Goal: Task Accomplishment & Management: Manage account settings

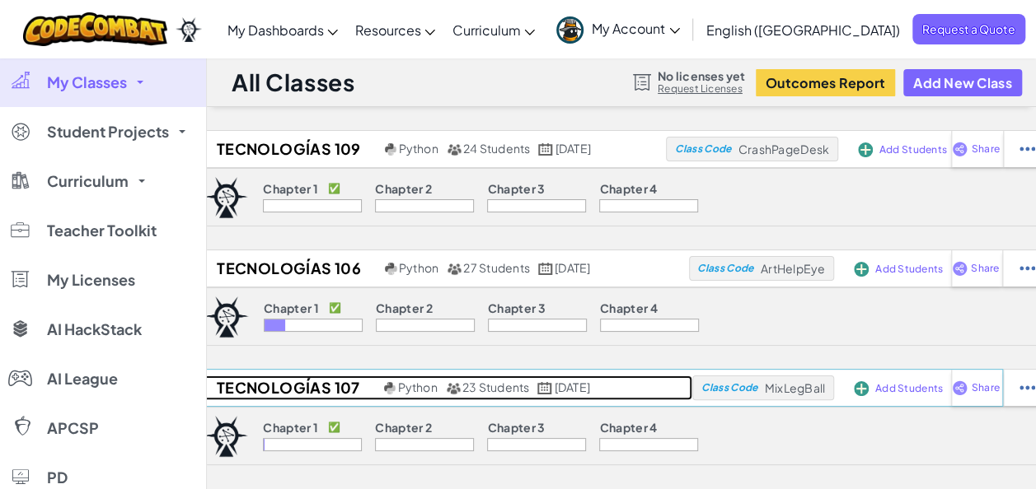
click at [282, 383] on h2 "Tecnologías 107" at bounding box center [286, 388] width 188 height 25
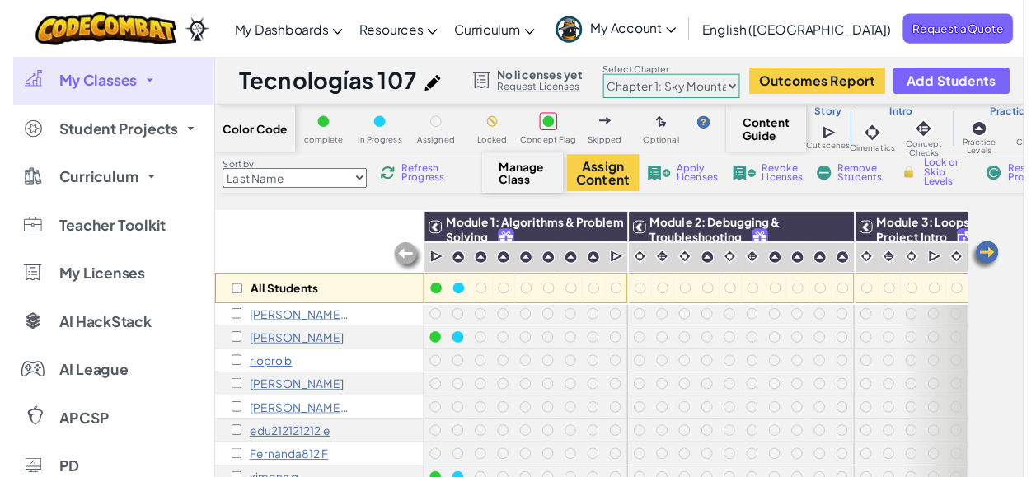
scroll to position [1, 0]
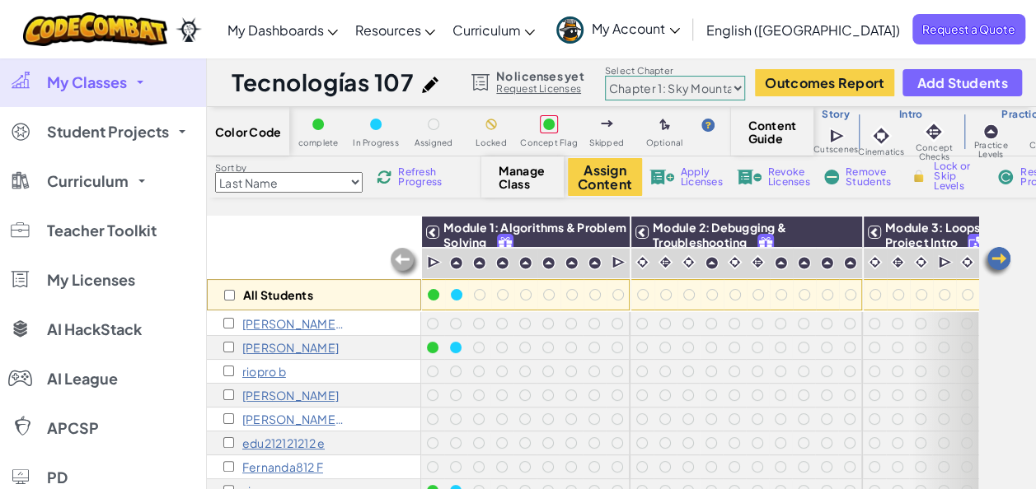
click at [278, 396] on p "[PERSON_NAME]" at bounding box center [290, 395] width 96 height 13
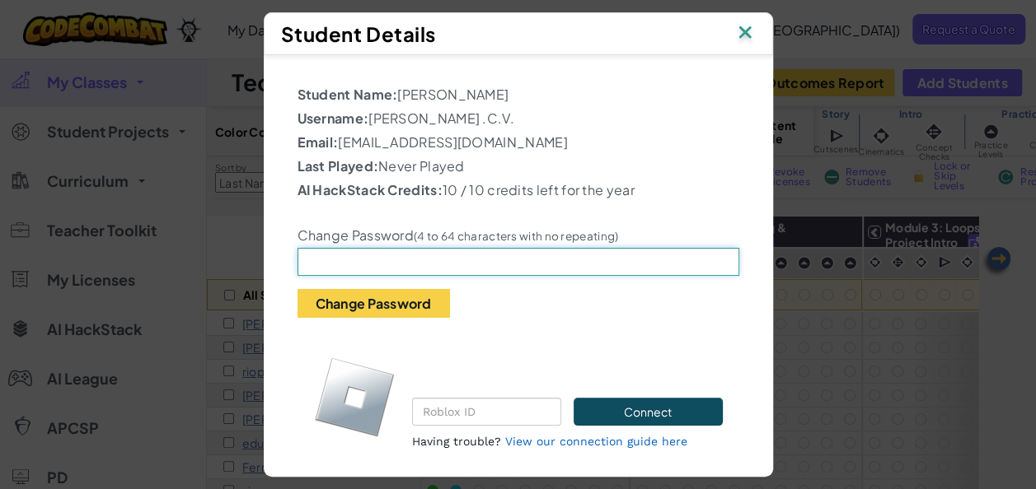
click at [508, 255] on input "text" at bounding box center [518, 262] width 442 height 28
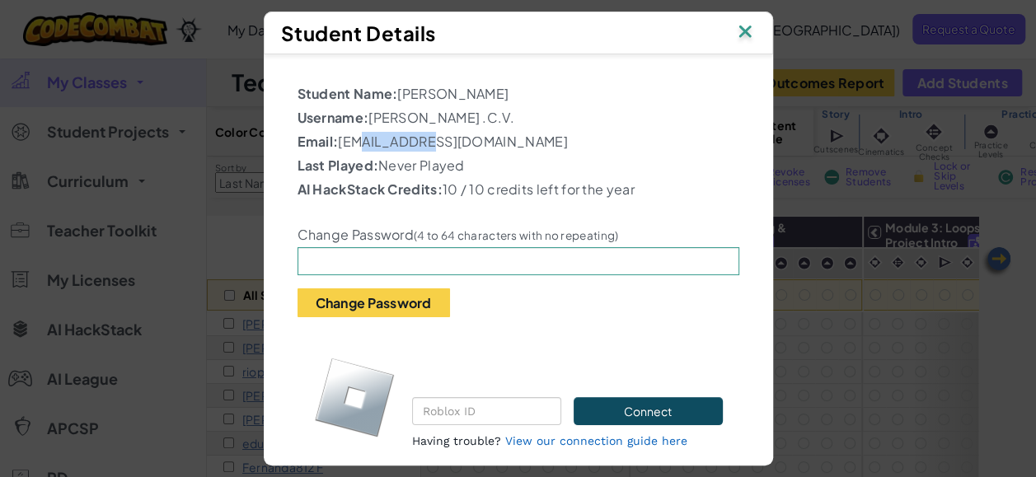
drag, startPoint x: 353, startPoint y: 142, endPoint x: 420, endPoint y: 143, distance: 67.6
click at [420, 143] on p "Email: [EMAIL_ADDRESS][DOMAIN_NAME]" at bounding box center [518, 142] width 442 height 20
copy p "07148693@"
click at [384, 255] on input "text" at bounding box center [518, 261] width 442 height 28
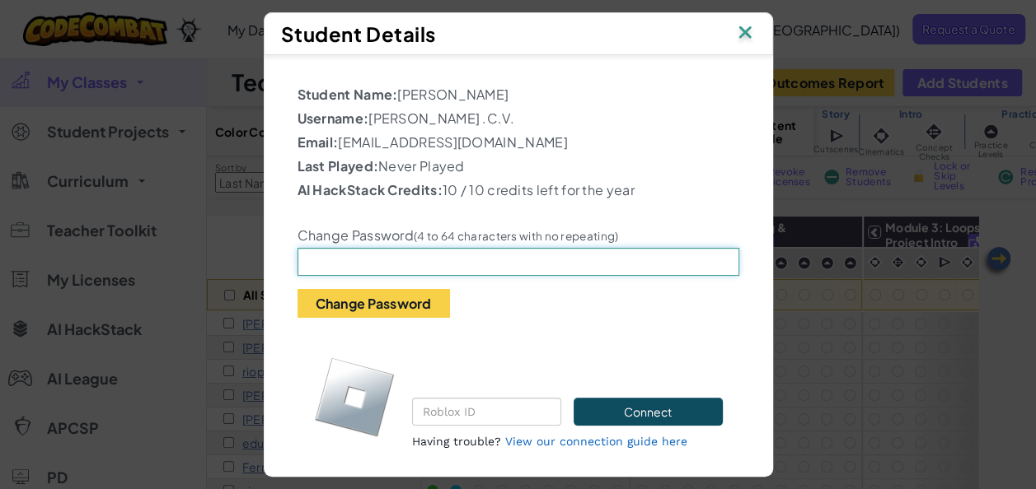
paste input "07148693@"
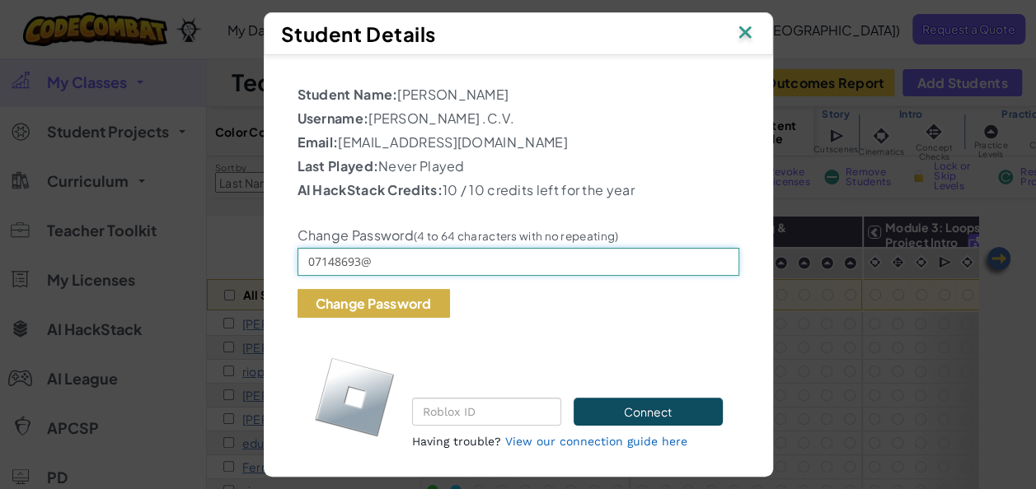
type input "07148693@"
click at [345, 302] on button "Change Password" at bounding box center [373, 303] width 152 height 29
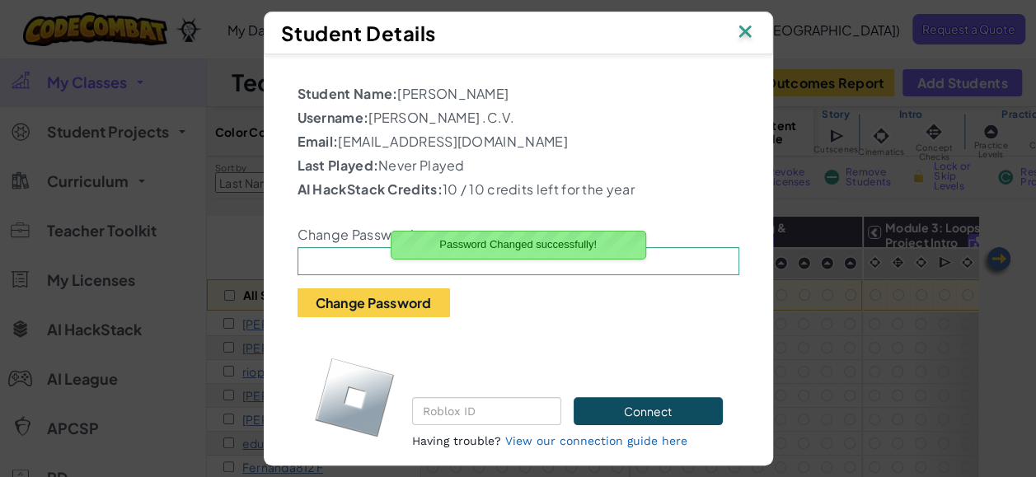
click at [749, 28] on img at bounding box center [744, 33] width 21 height 25
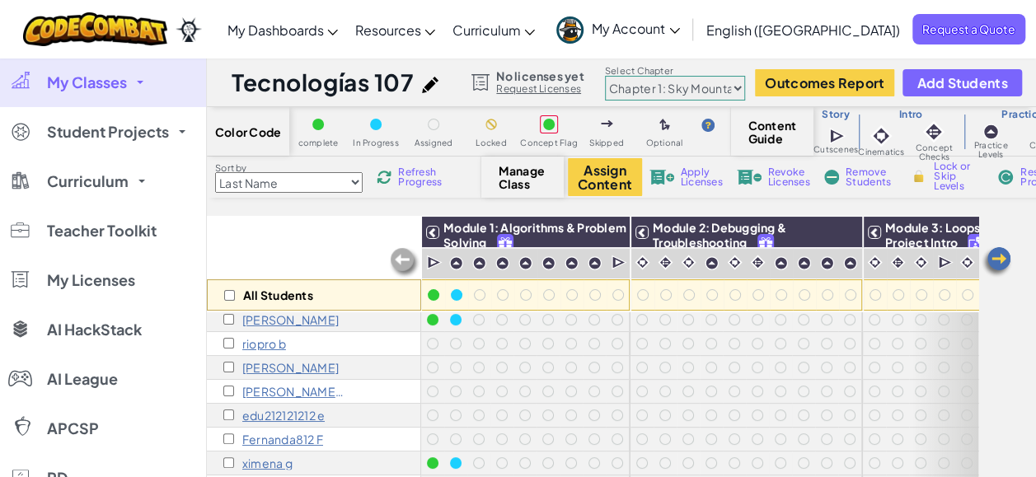
scroll to position [28, 0]
click at [294, 388] on p "[PERSON_NAME] C" at bounding box center [293, 392] width 103 height 13
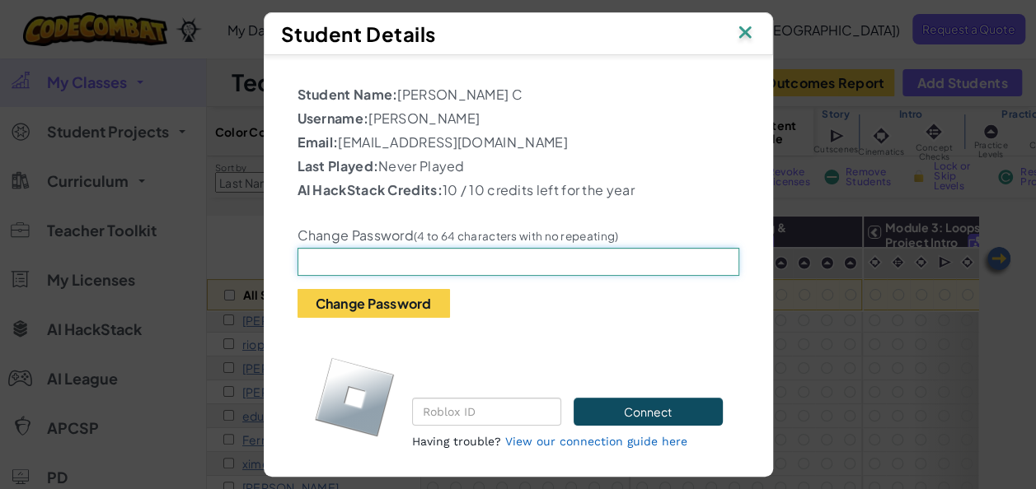
click at [557, 252] on input "text" at bounding box center [518, 262] width 442 height 28
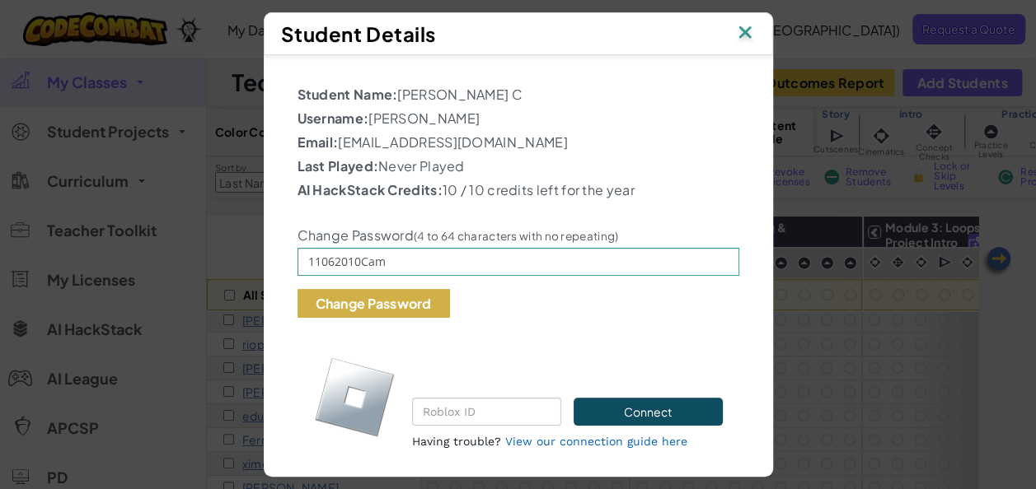
click at [413, 294] on button "Change Password" at bounding box center [373, 303] width 152 height 29
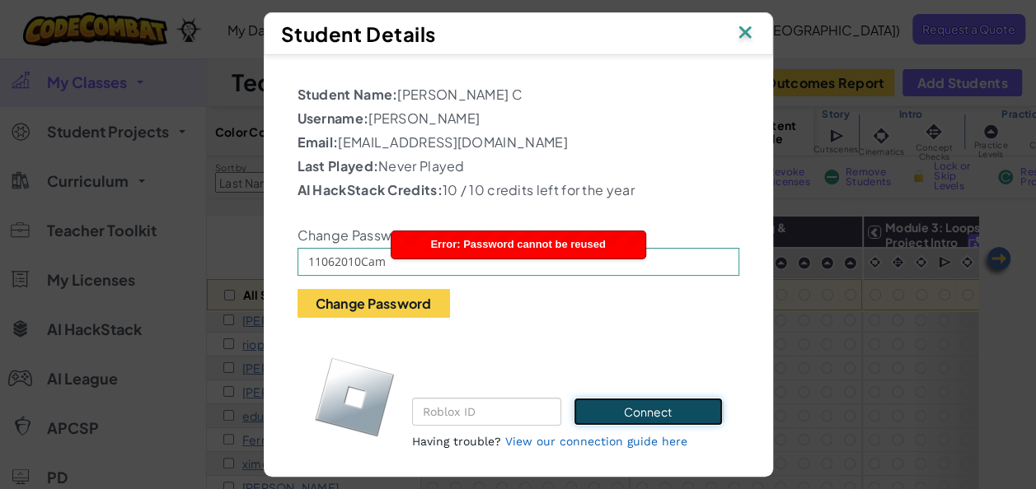
click at [651, 407] on button "Connect" at bounding box center [647, 412] width 148 height 28
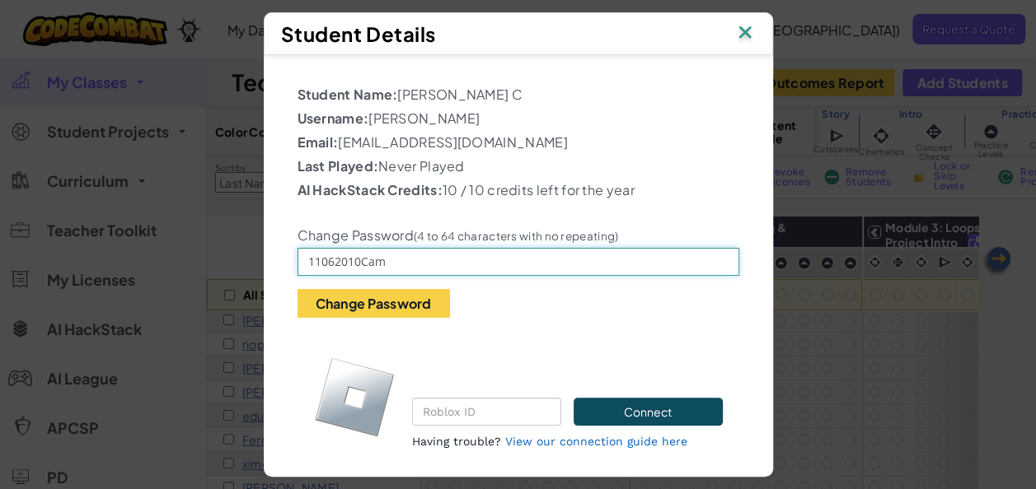
click at [407, 259] on input "11062010Cam" at bounding box center [518, 262] width 442 height 28
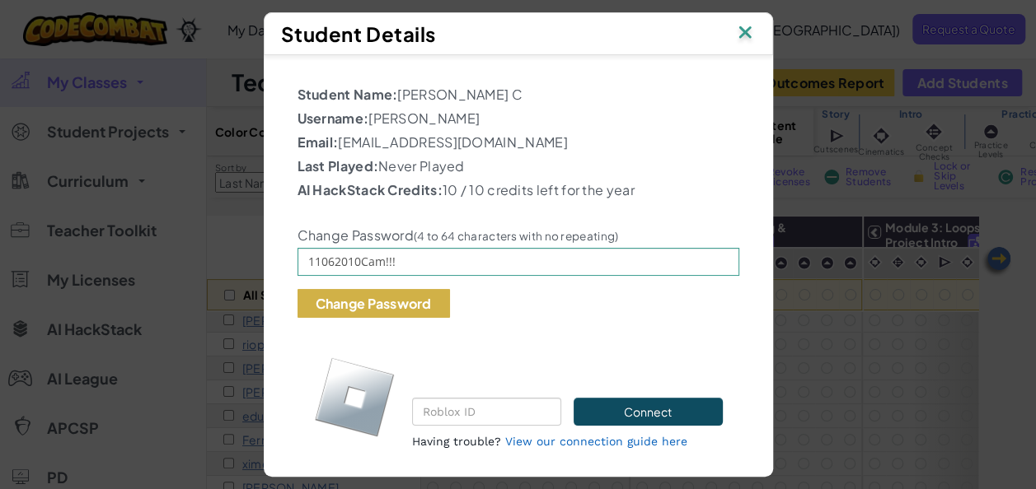
click at [402, 305] on button "Change Password" at bounding box center [373, 303] width 152 height 29
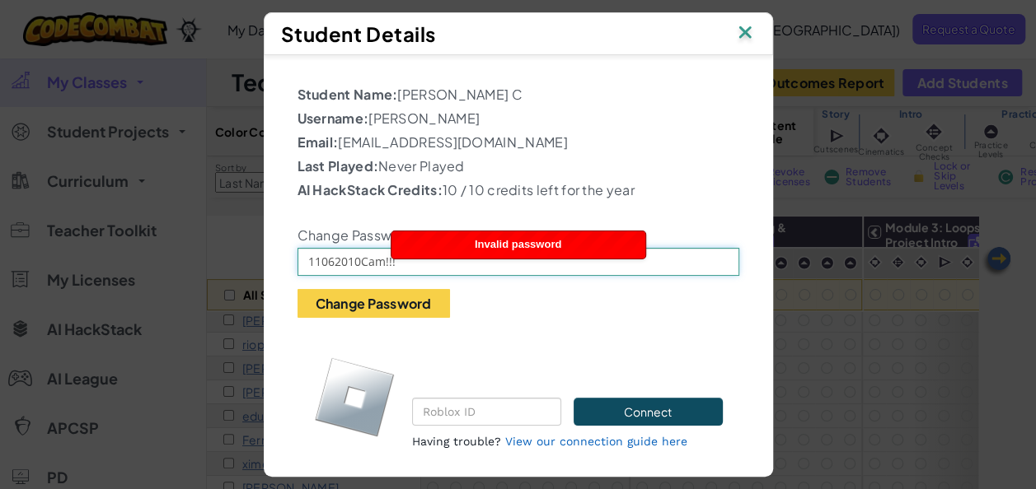
click at [395, 264] on input "11062010Cam!!!" at bounding box center [518, 262] width 442 height 28
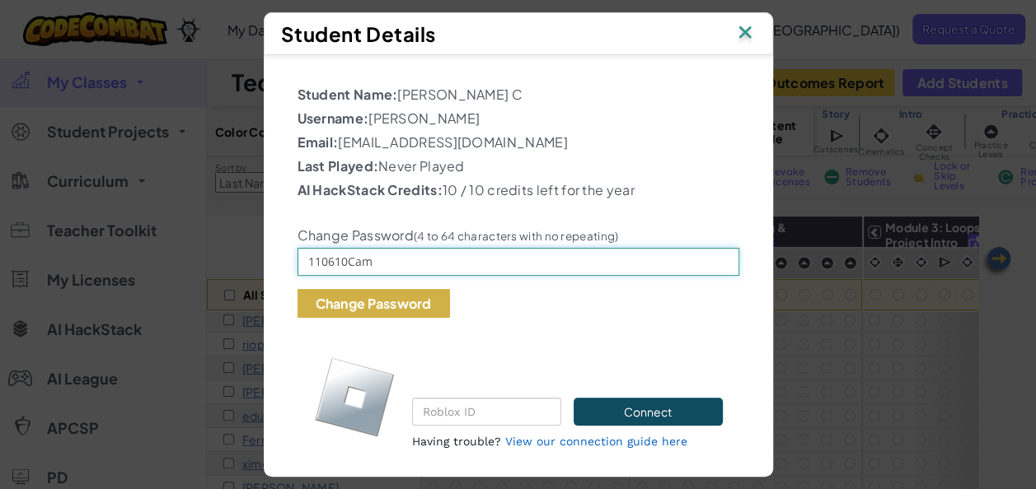
type input "110610Cam"
click at [400, 301] on button "Change Password" at bounding box center [373, 303] width 152 height 29
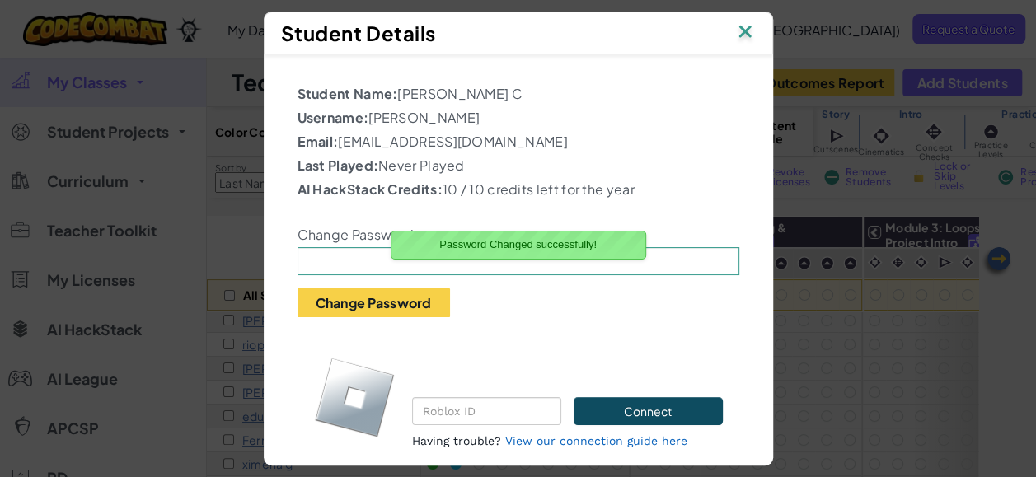
click at [742, 29] on img at bounding box center [744, 33] width 21 height 25
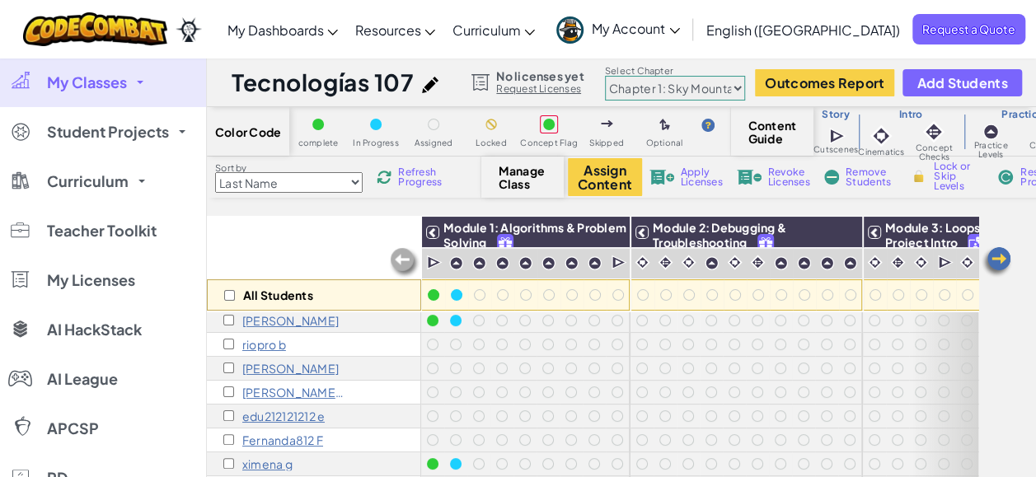
click at [299, 396] on p "[PERSON_NAME] C" at bounding box center [293, 392] width 103 height 13
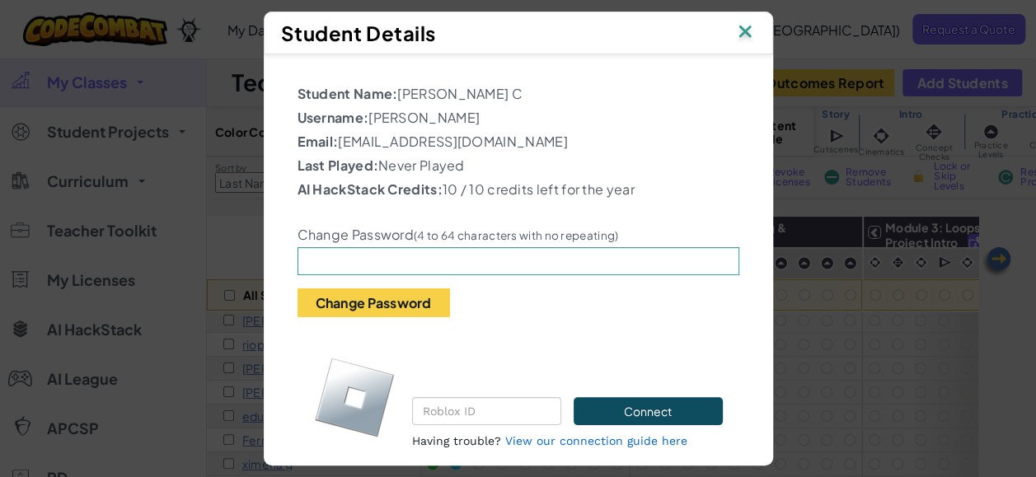
click at [752, 21] on img at bounding box center [744, 33] width 21 height 25
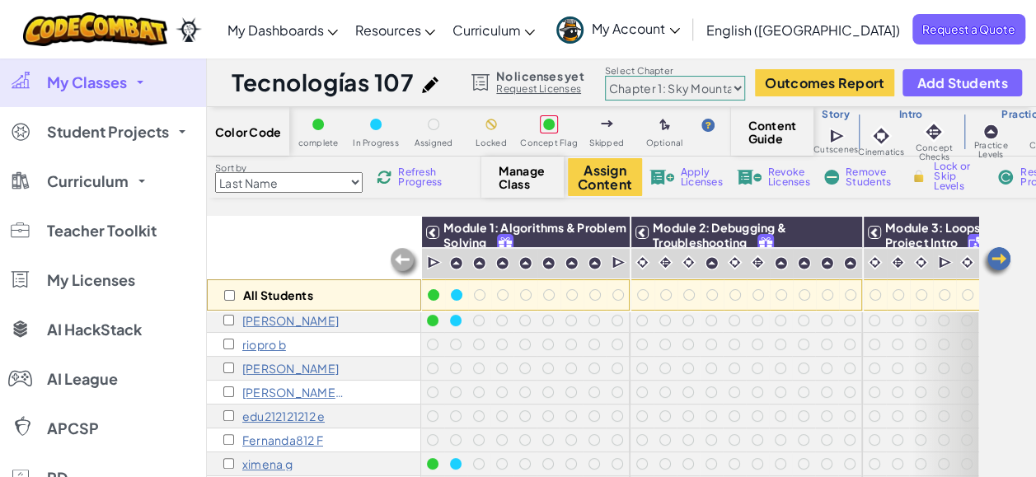
drag, startPoint x: 534, startPoint y: 310, endPoint x: 1033, endPoint y: 315, distance: 499.4
click at [1033, 315] on div "All Students Module 1: Algorithms & Problem Solving Module 2: Debugging & Troub…" at bounding box center [621, 373] width 829 height 315
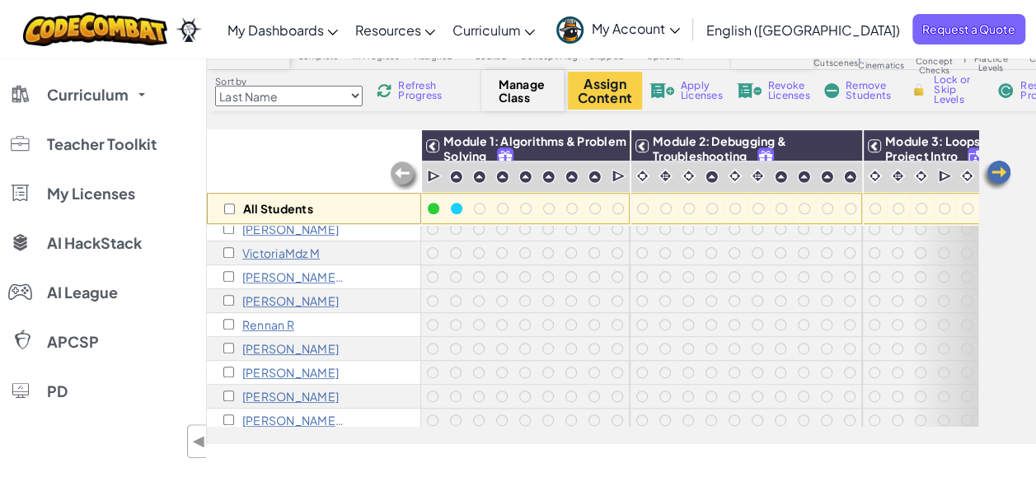
scroll to position [362, 0]
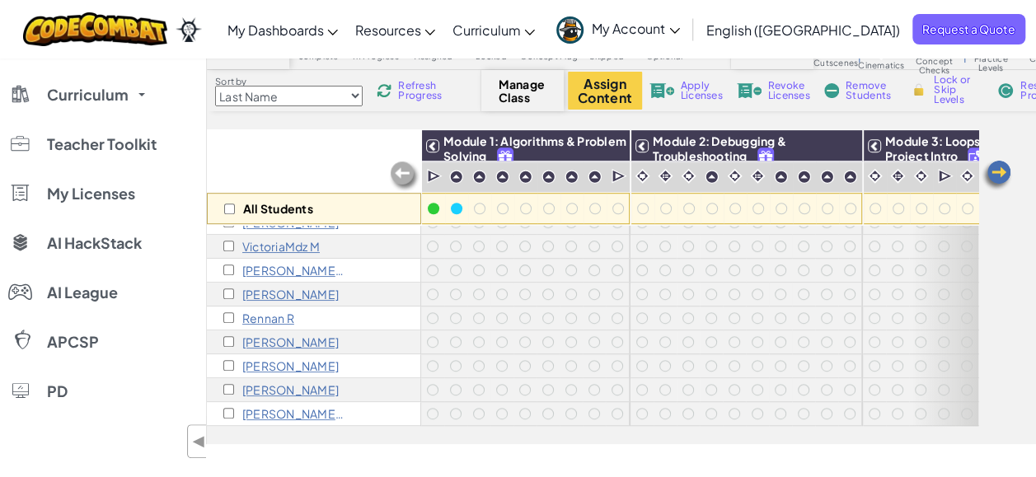
click at [297, 407] on p "[PERSON_NAME] ferrer59081269 T" at bounding box center [293, 413] width 103 height 13
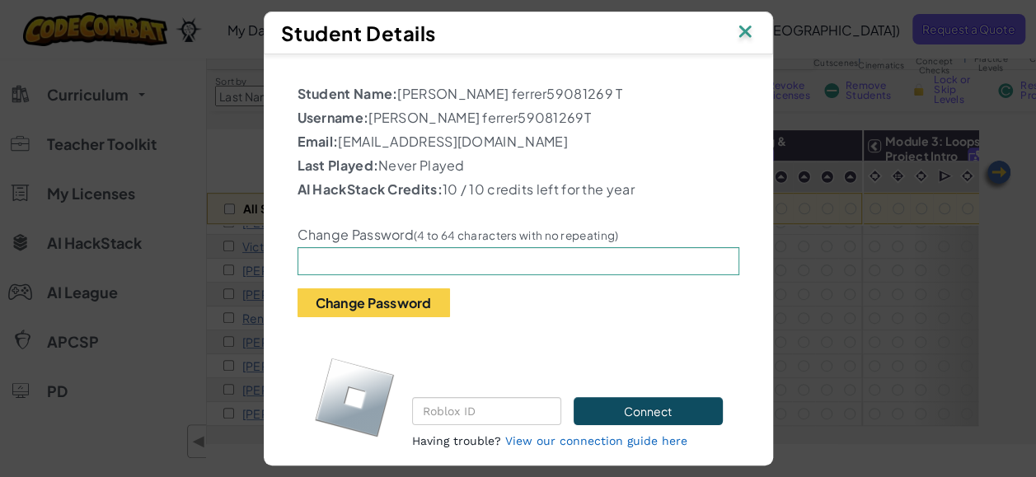
click at [445, 132] on p "Email: [EMAIL_ADDRESS][DOMAIN_NAME]" at bounding box center [518, 142] width 442 height 20
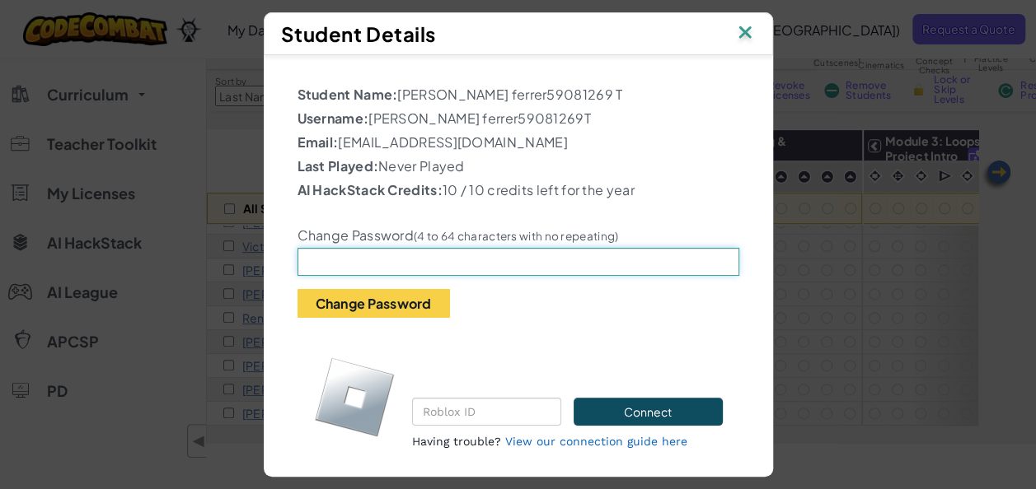
drag, startPoint x: 445, startPoint y: 132, endPoint x: 489, endPoint y: 262, distance: 137.6
click at [489, 262] on input "text" at bounding box center [518, 262] width 442 height 28
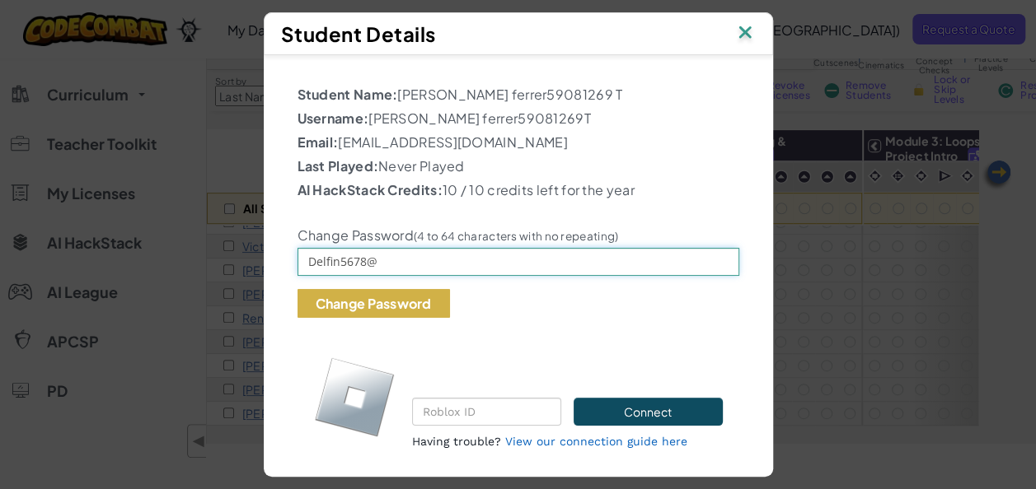
type input "Delfin5678@"
click at [316, 300] on button "Change Password" at bounding box center [373, 303] width 152 height 29
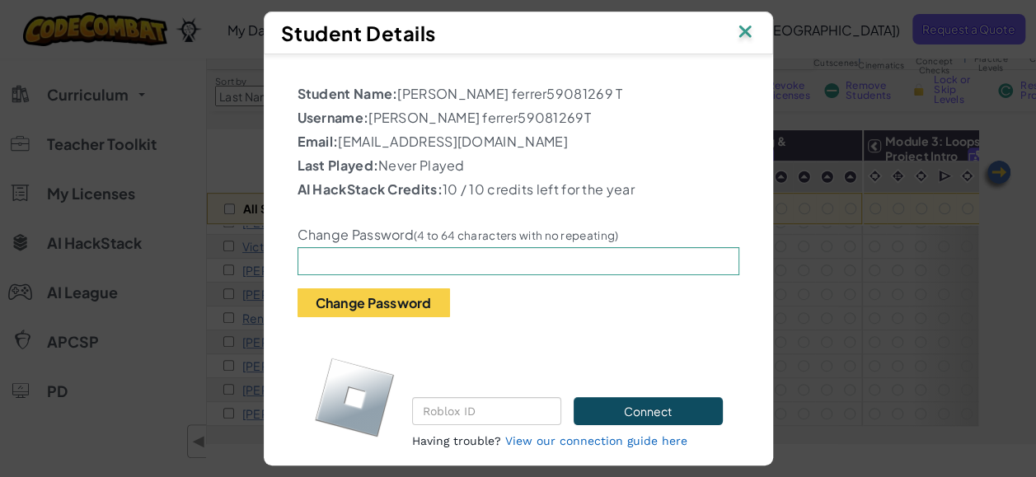
click at [756, 33] on img at bounding box center [744, 33] width 21 height 25
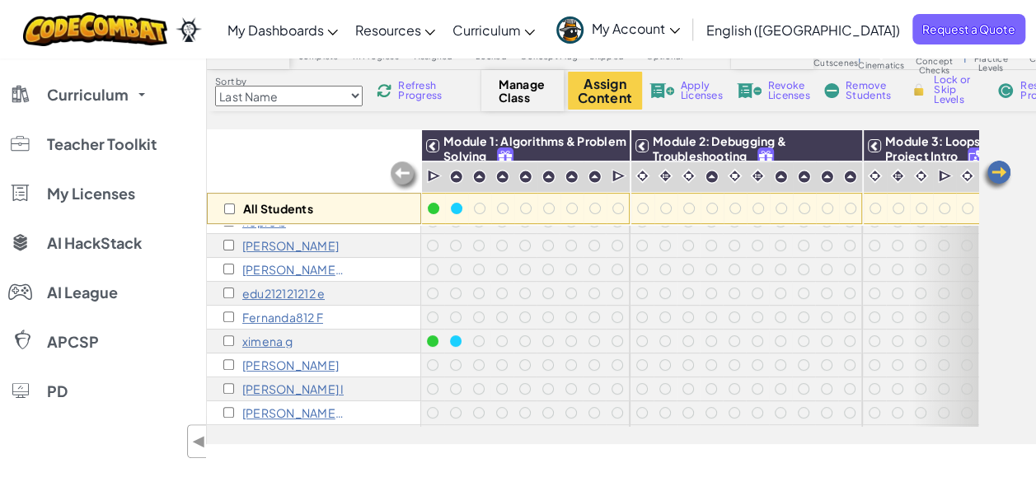
scroll to position [0, 0]
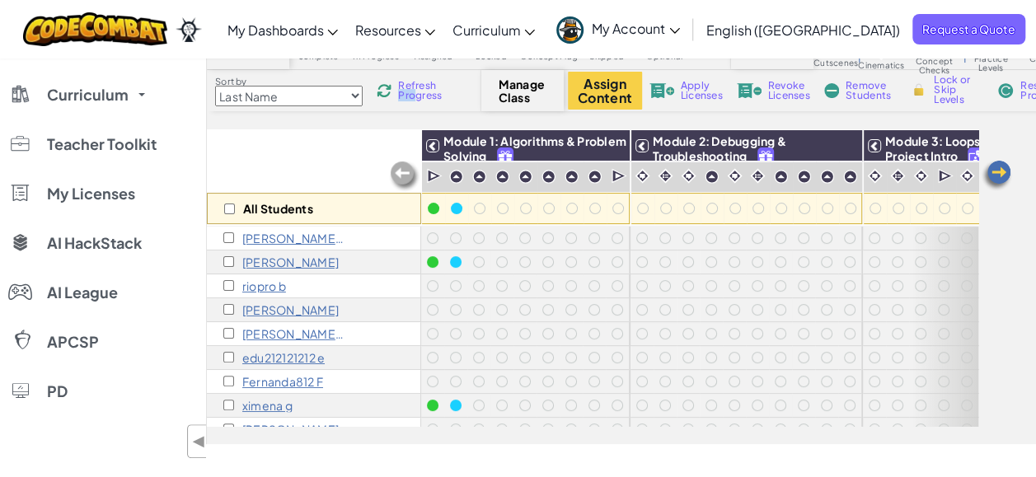
drag, startPoint x: 410, startPoint y: 105, endPoint x: 455, endPoint y: 89, distance: 47.9
click at [455, 89] on div "Sort by Last Name first Name Progress (High to Low) Progress (Low to Hight) Ref…" at bounding box center [344, 90] width 274 height 31
drag, startPoint x: 455, startPoint y: 89, endPoint x: 418, endPoint y: 89, distance: 37.1
click at [418, 89] on span "Refresh Progress" at bounding box center [423, 91] width 51 height 20
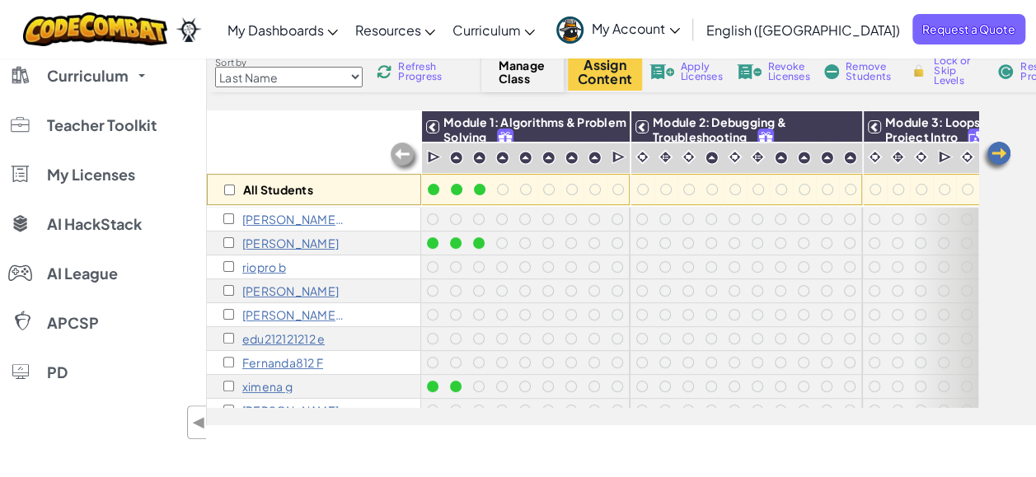
scroll to position [105, 0]
click at [428, 72] on span "Refresh Progress" at bounding box center [423, 72] width 51 height 20
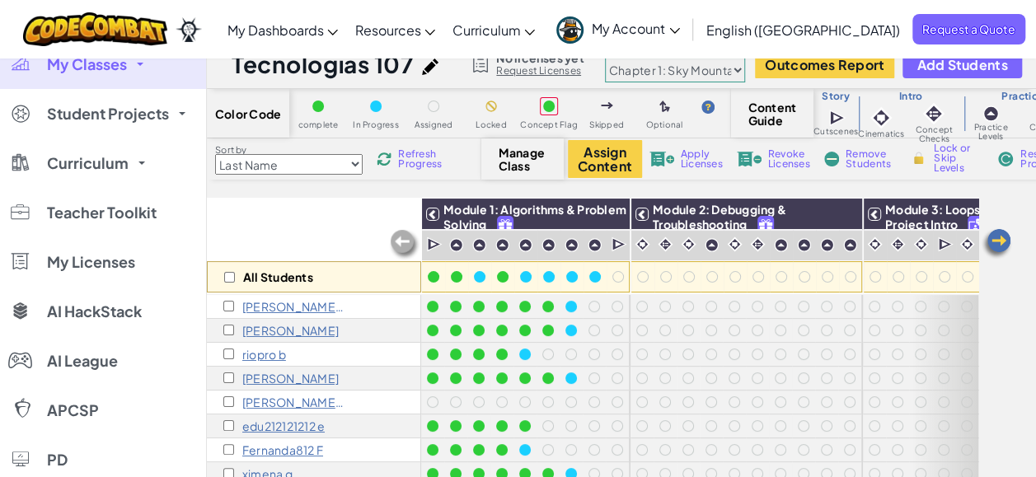
scroll to position [0, 0]
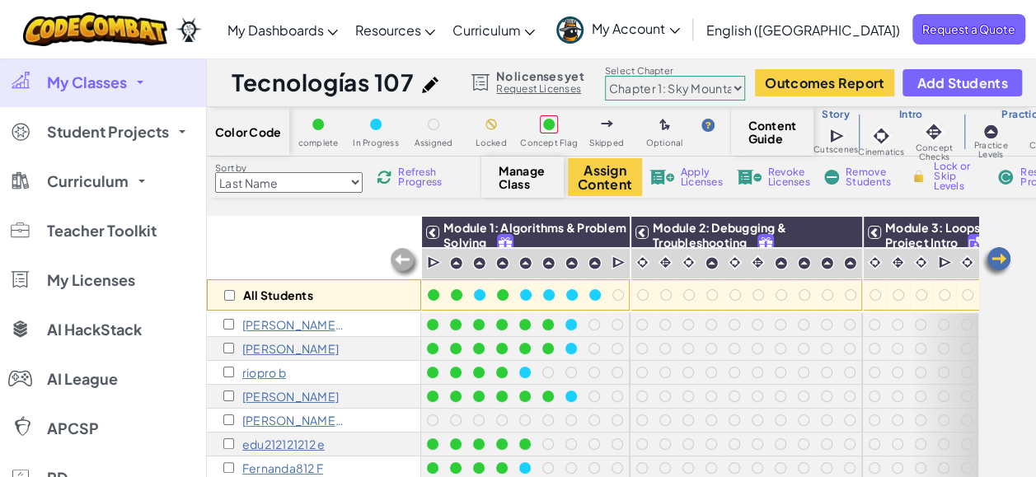
click at [422, 185] on span "Refresh Progress" at bounding box center [423, 177] width 51 height 20
